Goal: Obtain resource: Obtain resource

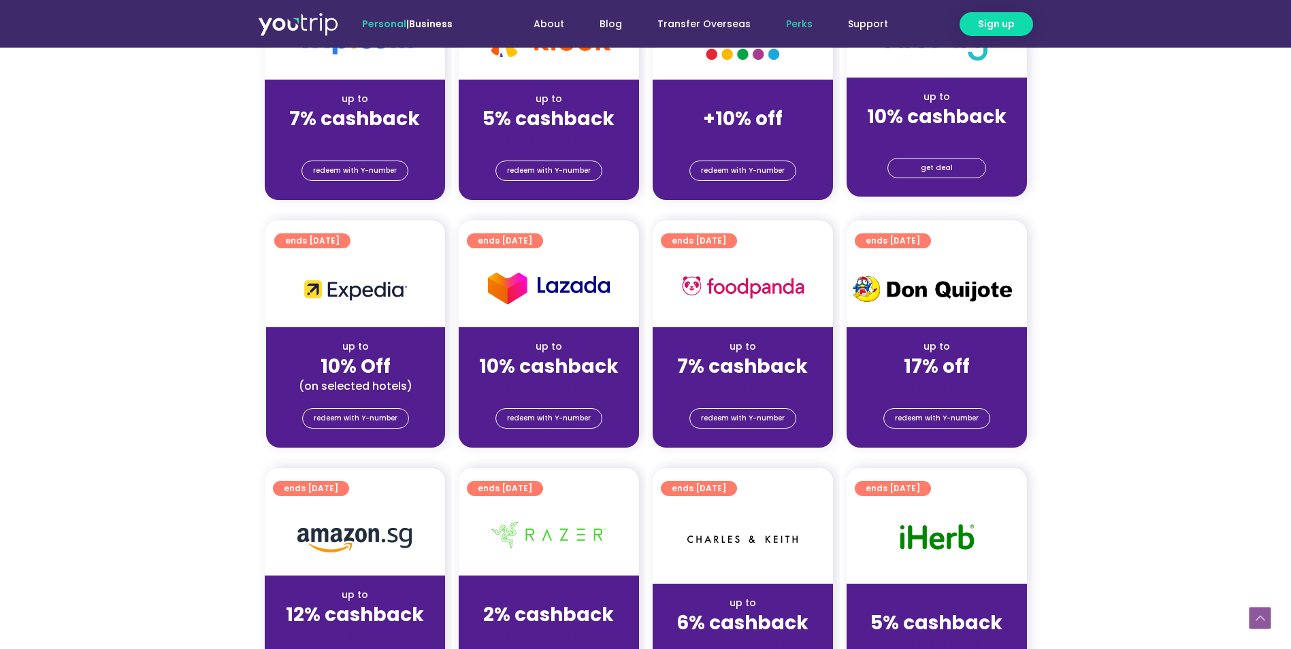
scroll to position [272, 0]
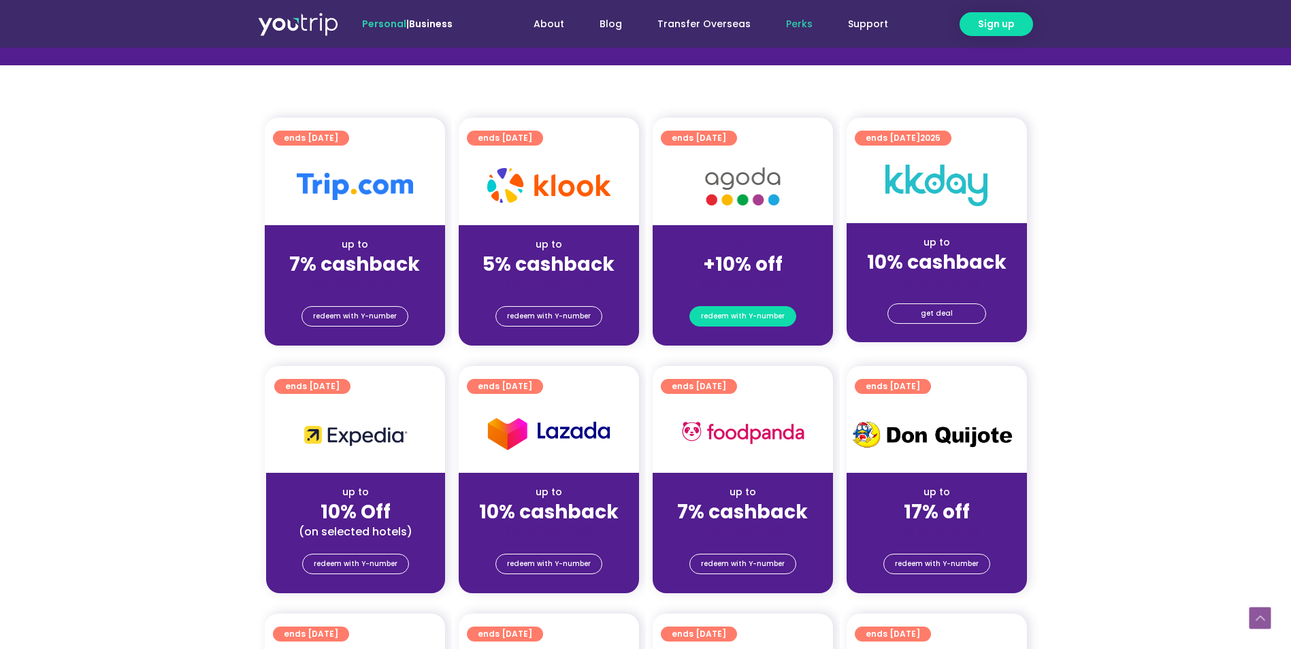
click at [751, 314] on span "redeem with Y-number" at bounding box center [743, 316] width 84 height 19
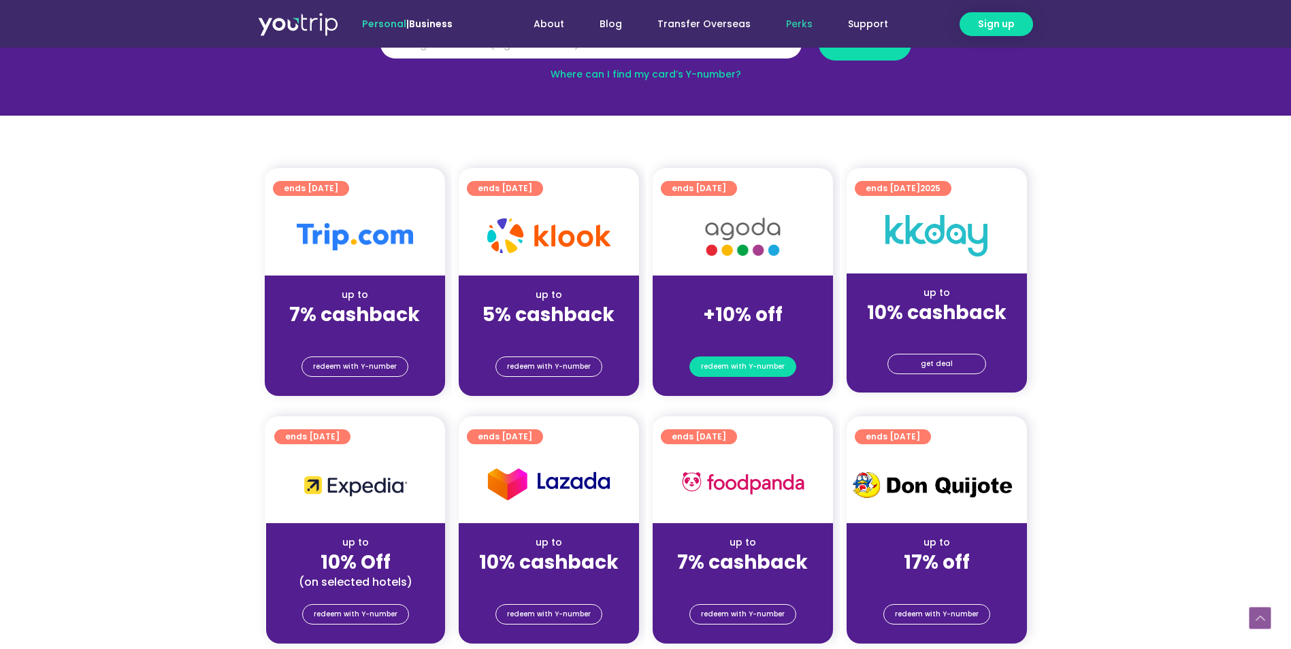
scroll to position [150, 0]
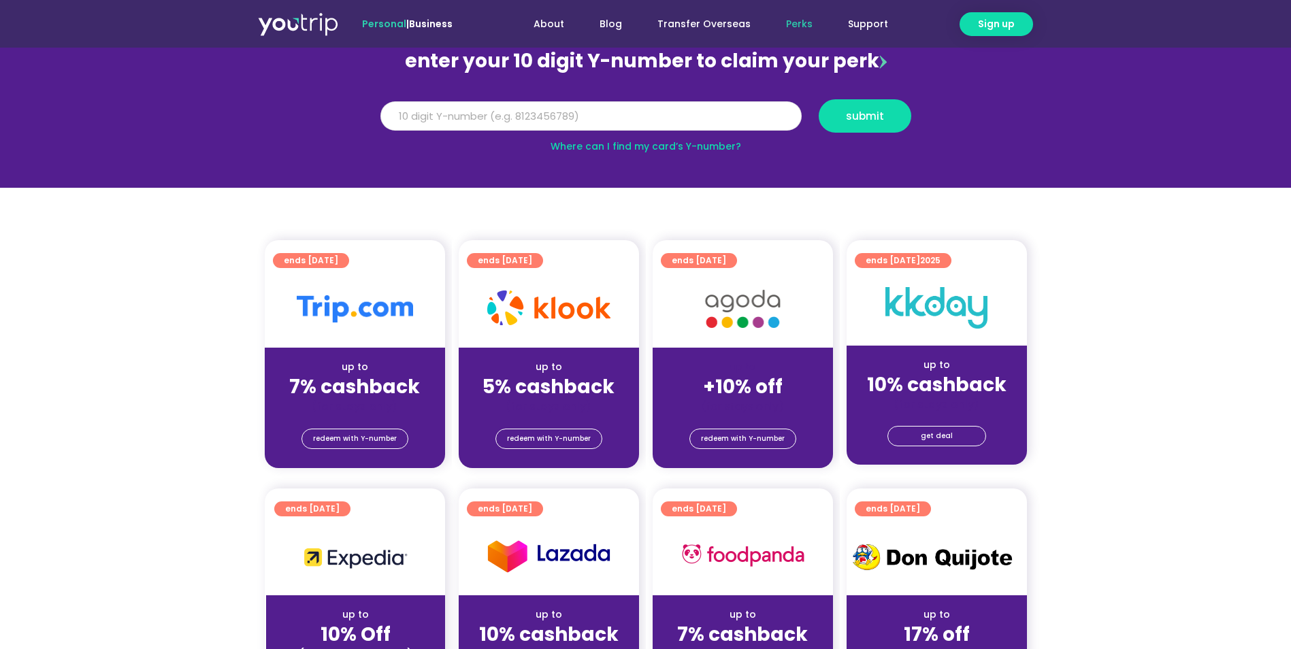
click at [574, 114] on input "Y Number" at bounding box center [590, 116] width 421 height 30
type input "8152069552"
click at [845, 127] on button "submit" at bounding box center [865, 115] width 93 height 33
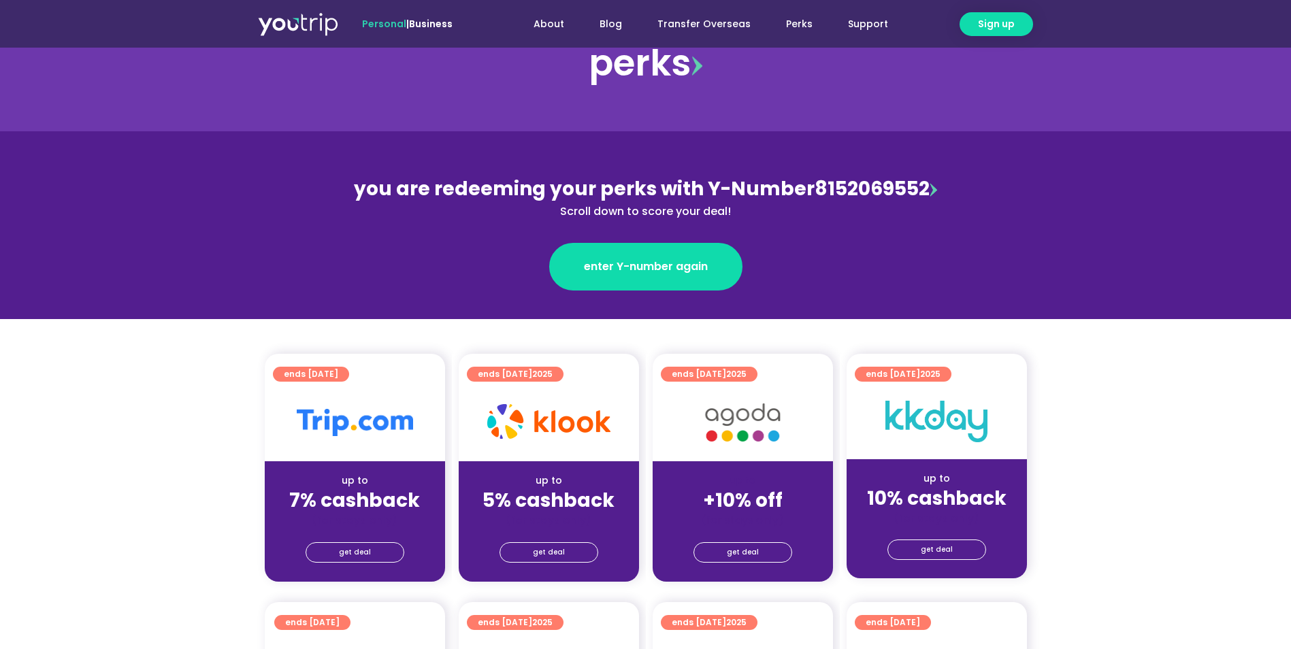
scroll to position [68, 0]
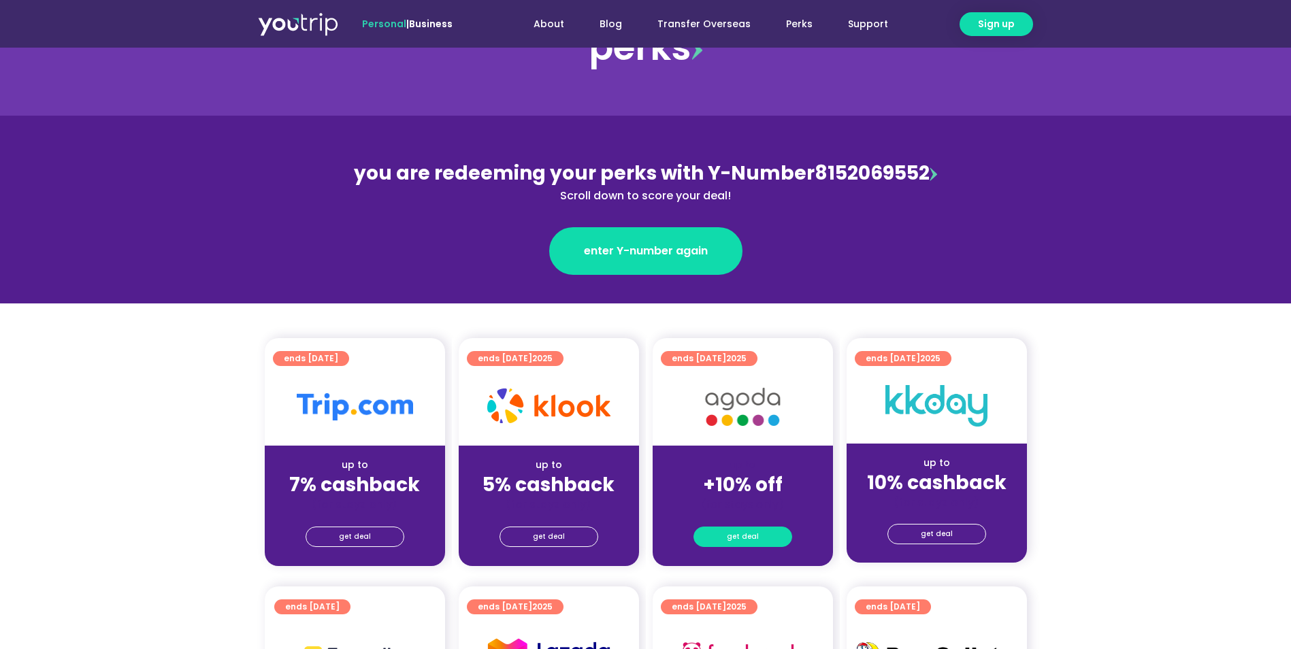
click at [726, 536] on link "get deal" at bounding box center [743, 537] width 99 height 20
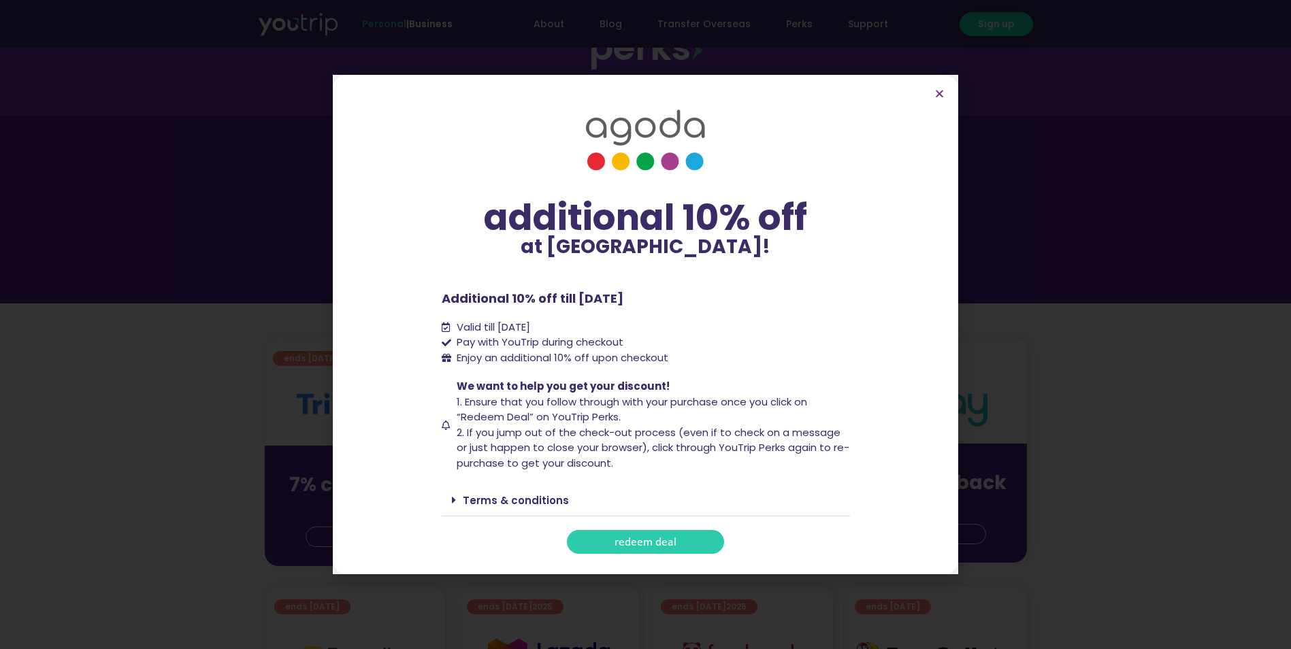
click at [655, 537] on span "redeem deal" at bounding box center [646, 542] width 62 height 10
